Goal: Task Accomplishment & Management: Manage account settings

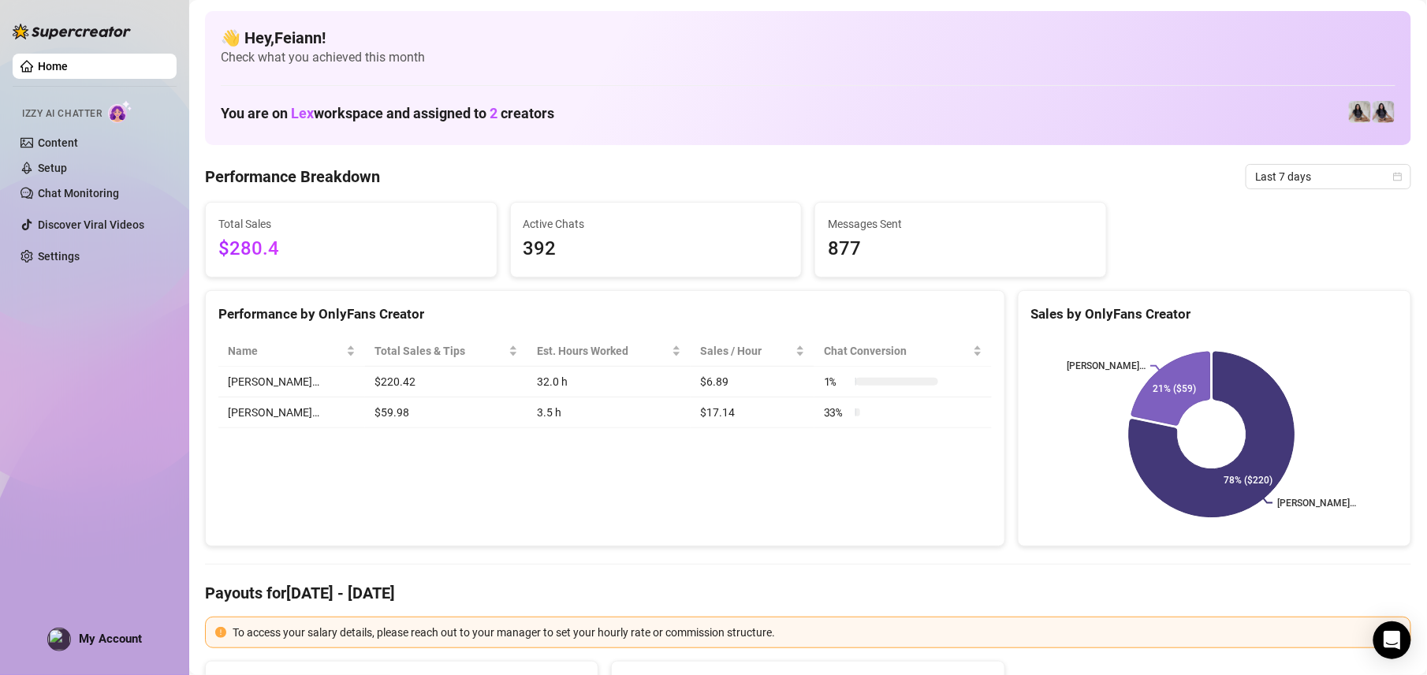
click at [73, 634] on div "My Account" at bounding box center [94, 639] width 95 height 24
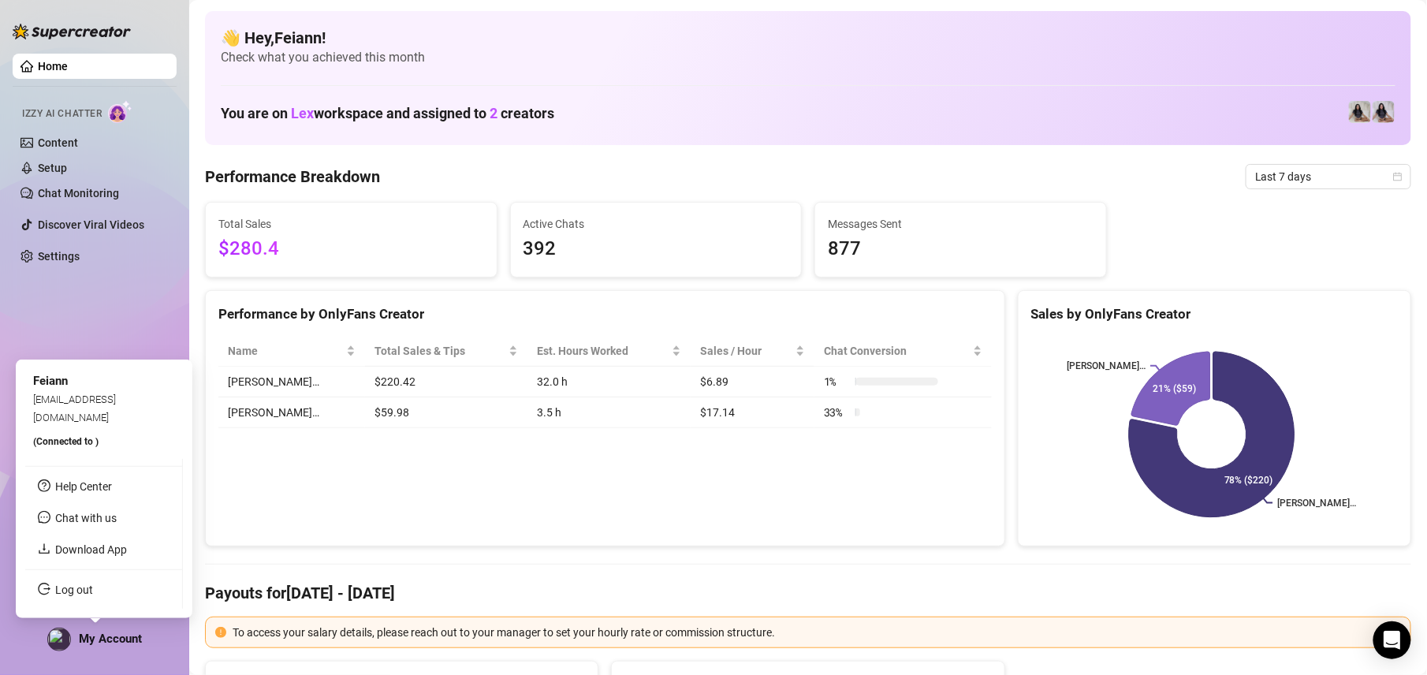
click at [63, 575] on ul "Help Center Chat with us Download App Log out" at bounding box center [104, 534] width 158 height 150
click at [63, 588] on link "Log out" at bounding box center [74, 589] width 38 height 13
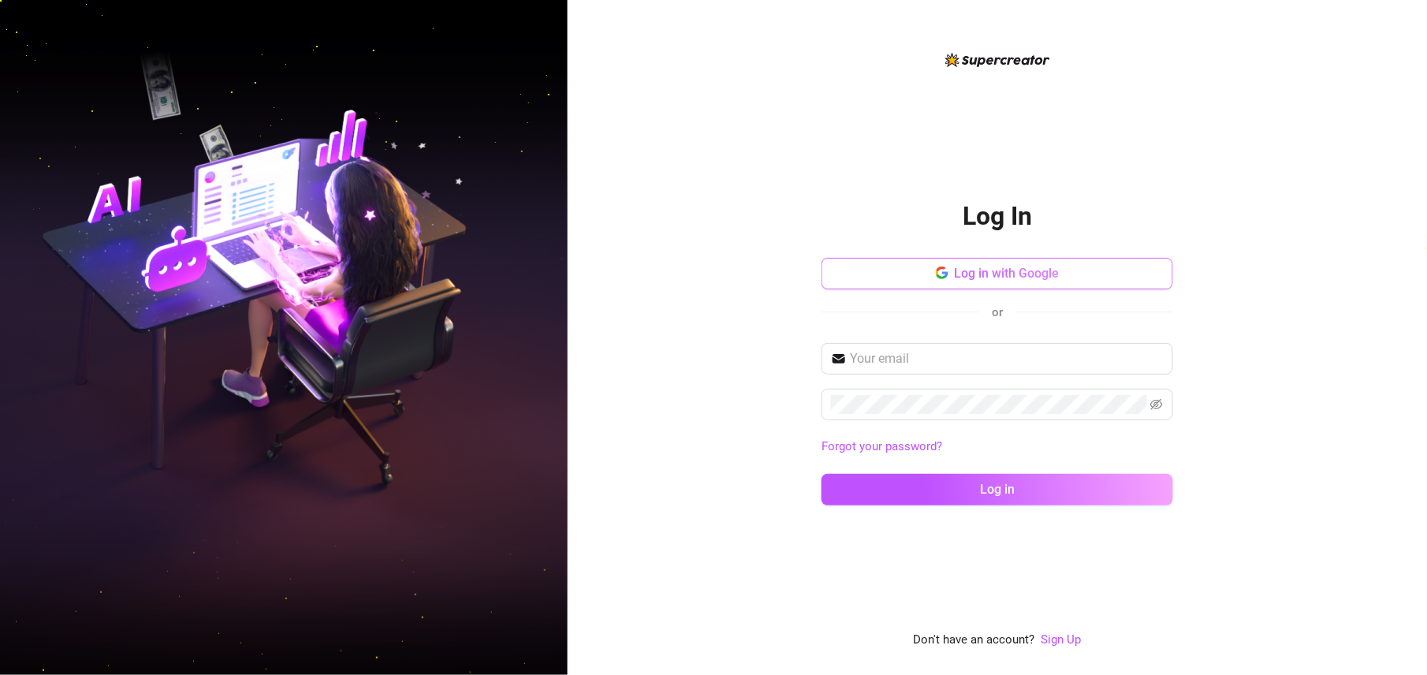
click at [1020, 278] on span "Log in with Google" at bounding box center [1007, 273] width 105 height 15
